Goal: Information Seeking & Learning: Learn about a topic

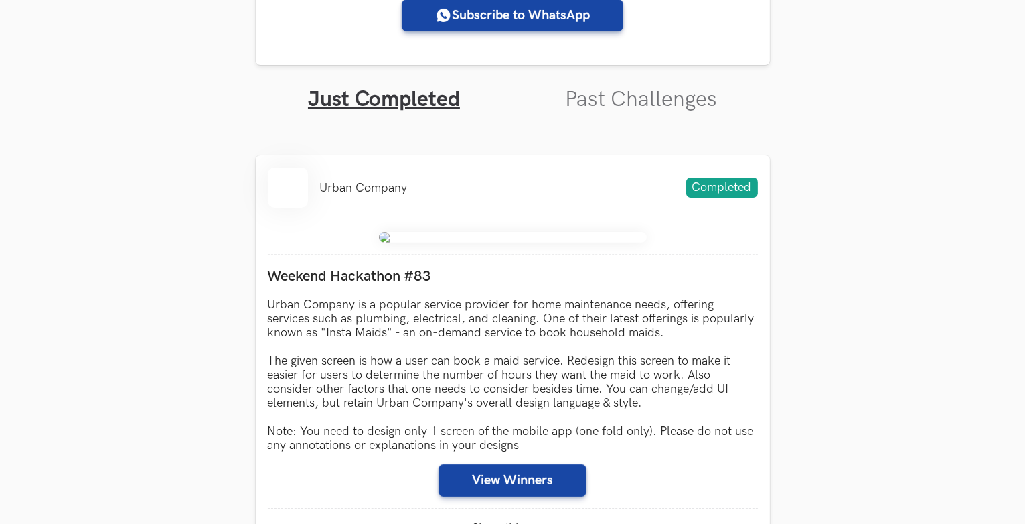
scroll to position [405, 0]
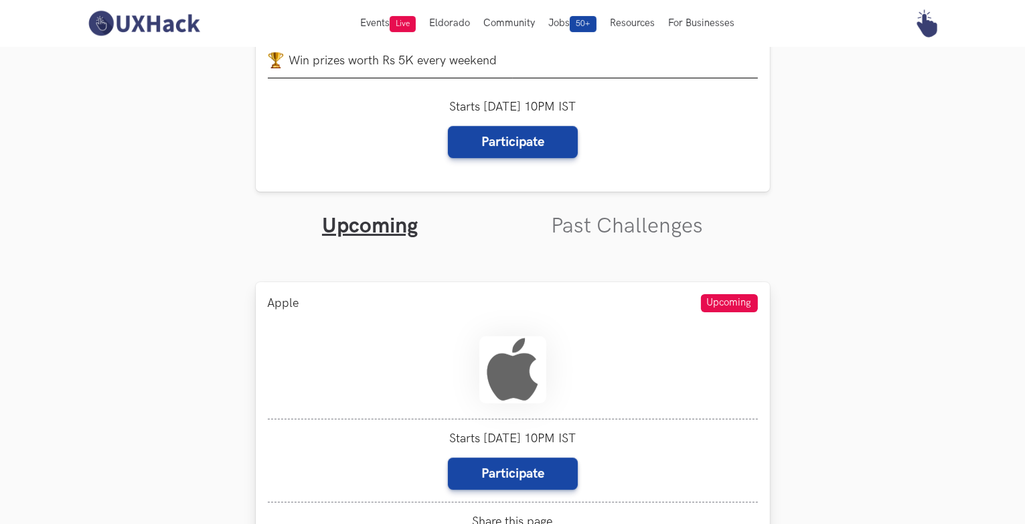
scroll to position [294, 0]
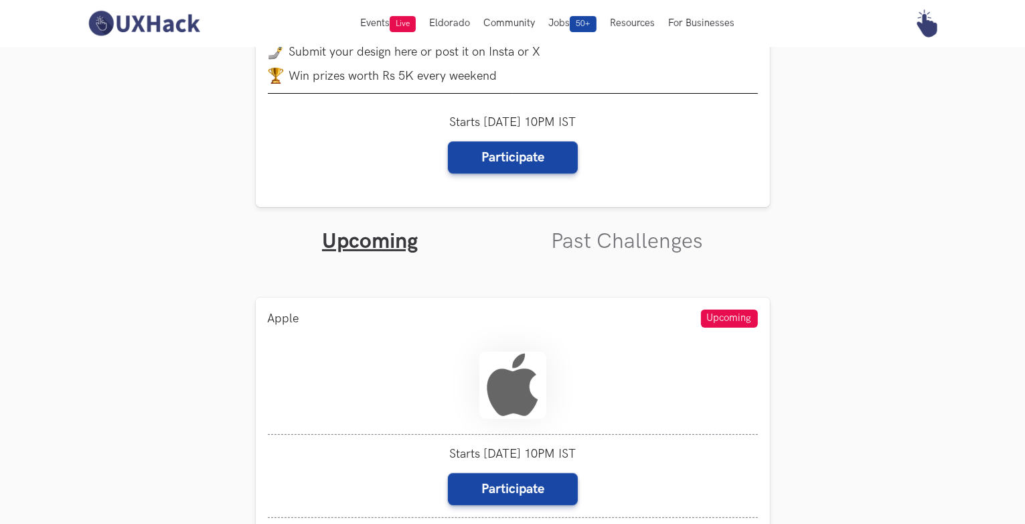
click at [617, 255] on section "Apple Upcoming Starts 19th Sep, 10PM IST Participate Share this page Copied htt…" at bounding box center [513, 433] width 514 height 357
click at [618, 248] on link "Past Challenges" at bounding box center [627, 241] width 152 height 26
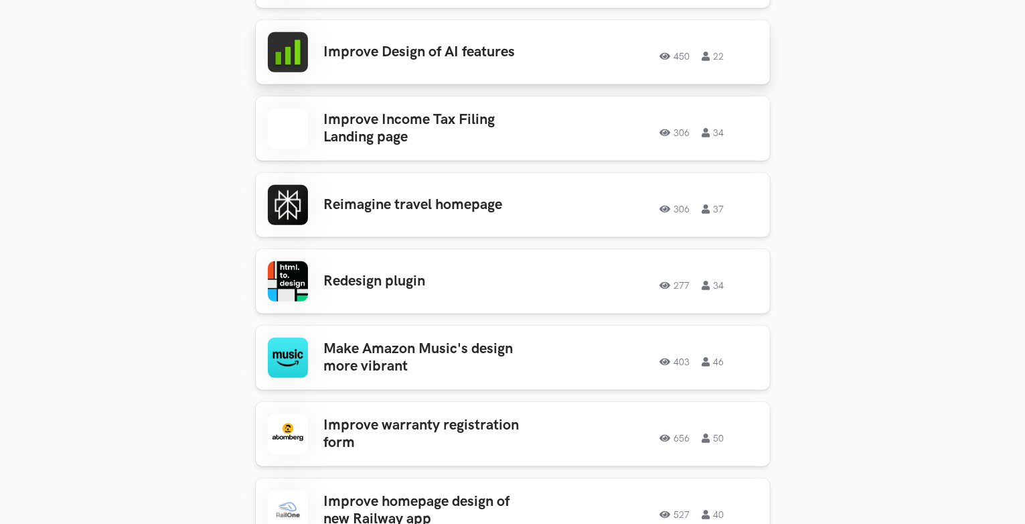
scroll to position [804, 0]
